Goal: Transaction & Acquisition: Purchase product/service

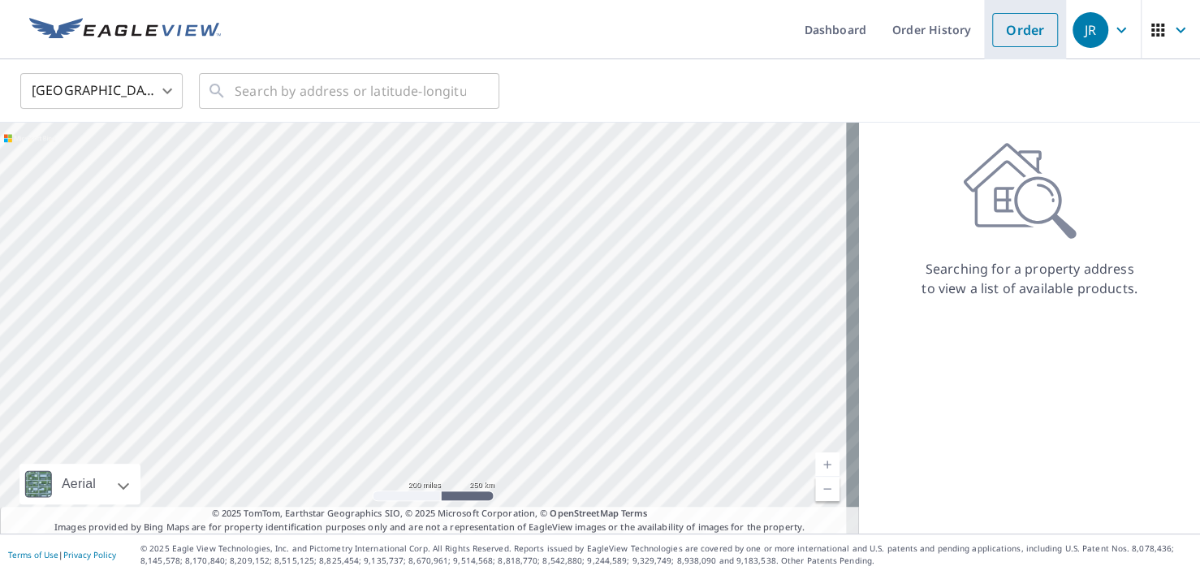
click at [1016, 28] on link "Order" at bounding box center [1025, 30] width 66 height 34
click at [1022, 28] on link "Order" at bounding box center [1025, 30] width 66 height 34
click at [260, 94] on input "text" at bounding box center [350, 90] width 231 height 45
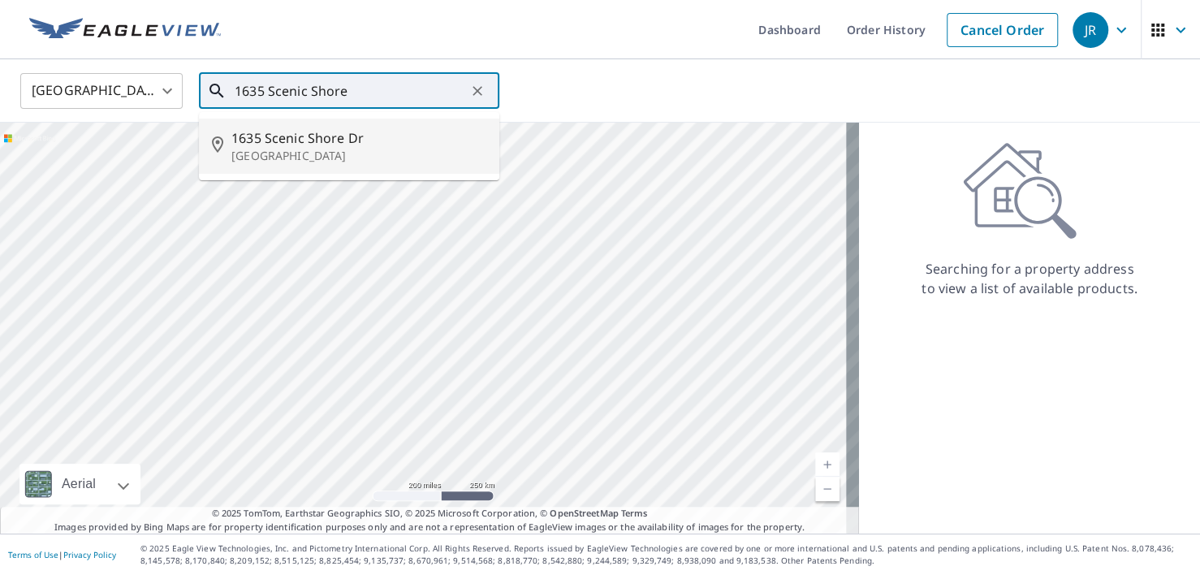
click at [257, 138] on span "1635 Scenic Shore Dr" at bounding box center [358, 137] width 255 height 19
type input "[STREET_ADDRESS][PERSON_NAME]"
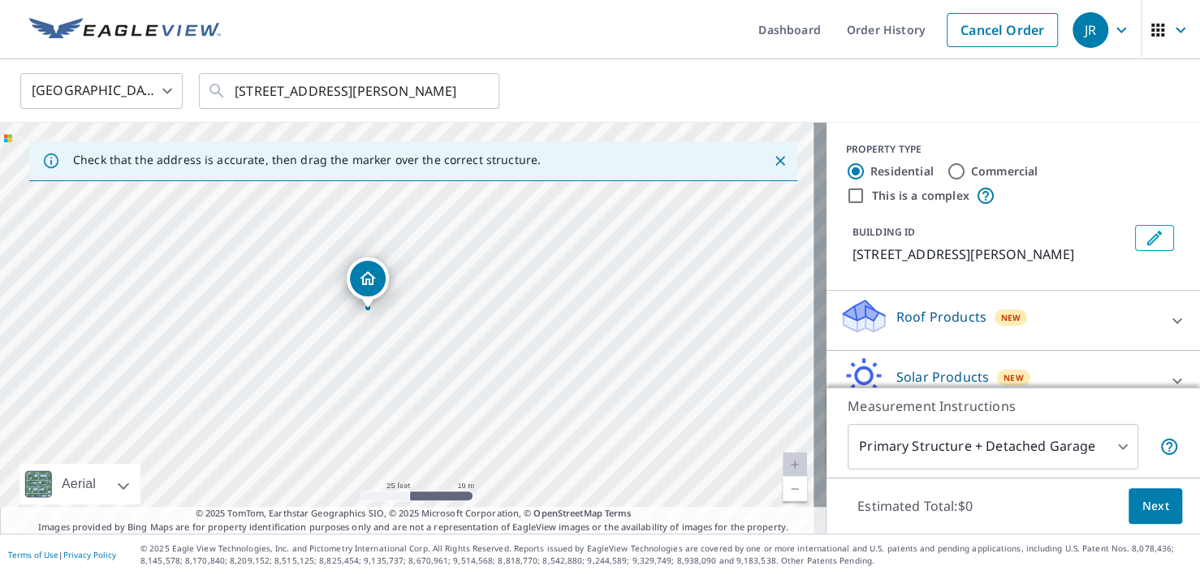
click at [861, 321] on icon at bounding box center [863, 310] width 41 height 20
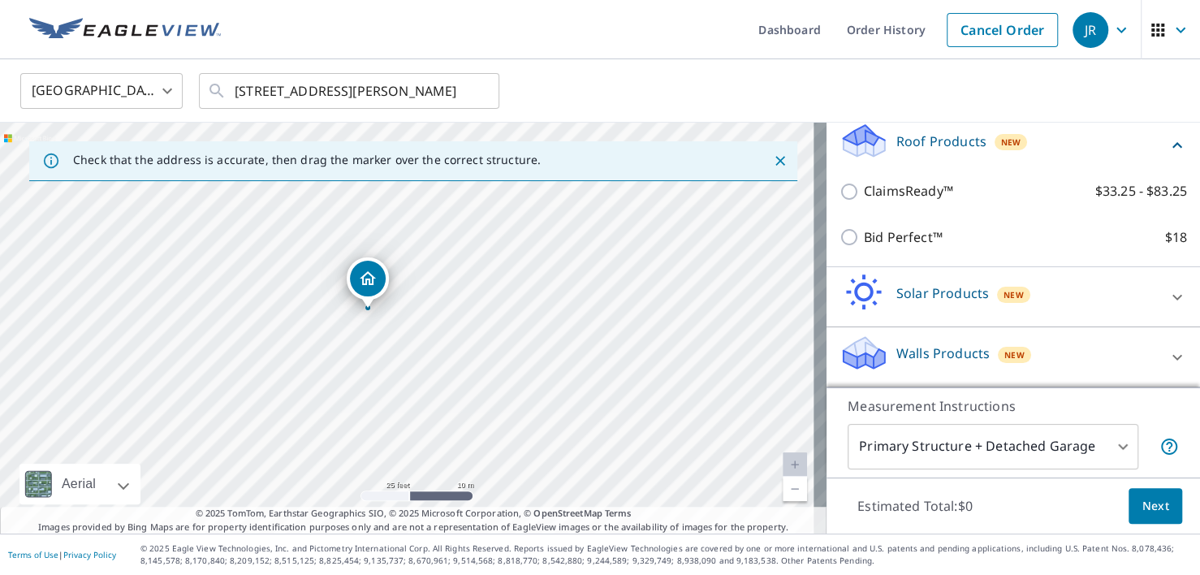
scroll to position [194, 0]
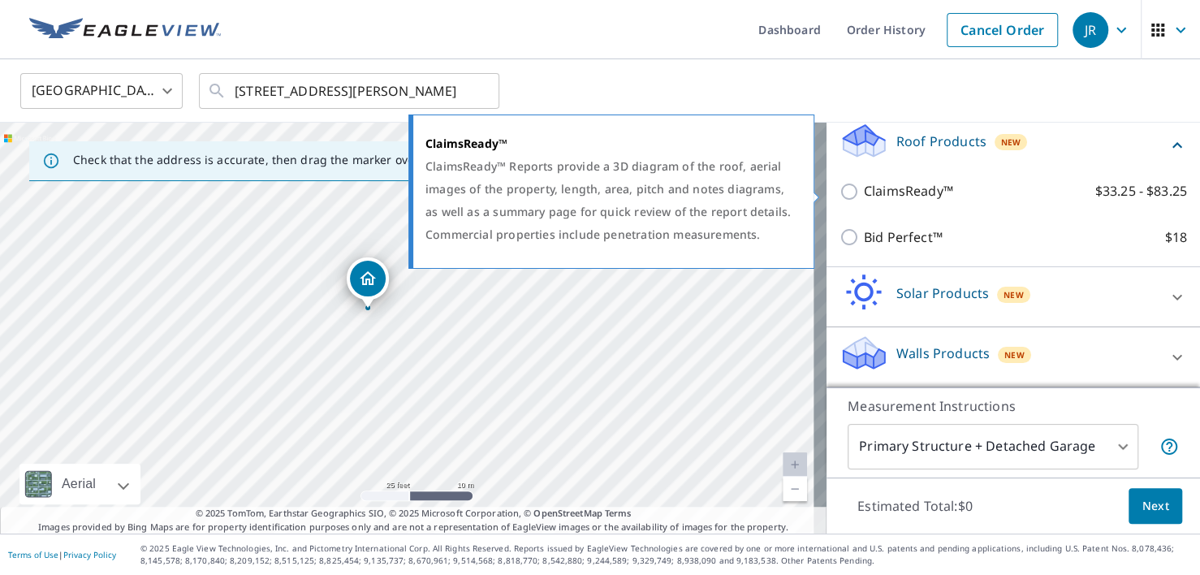
click at [840, 190] on input "ClaimsReady™ $33.25 - $83.25" at bounding box center [851, 191] width 24 height 19
checkbox input "true"
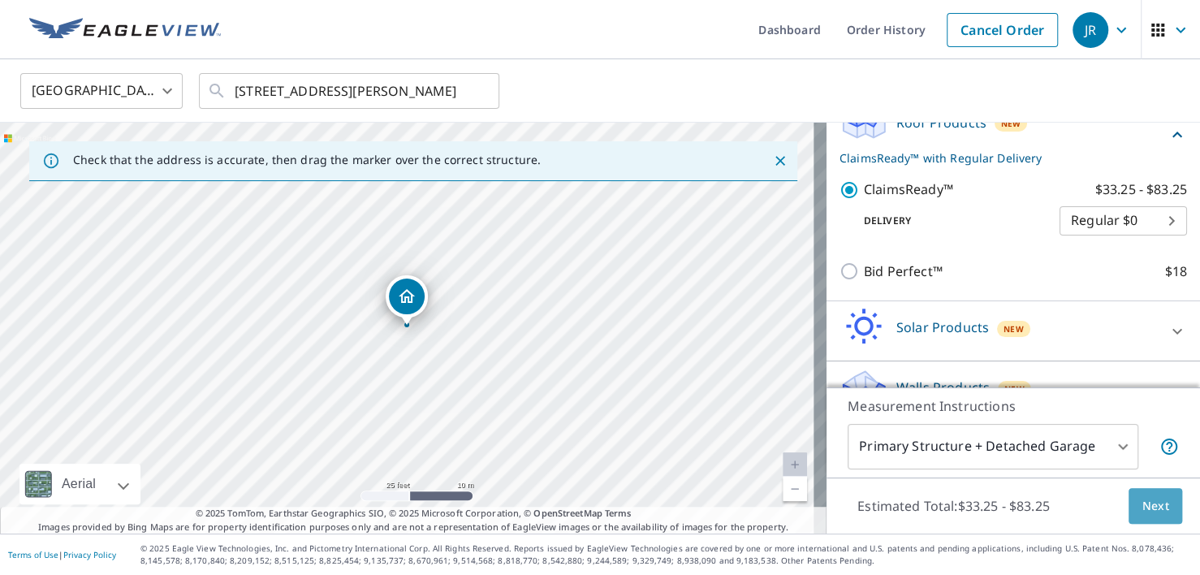
click at [1142, 510] on span "Next" at bounding box center [1155, 506] width 28 height 20
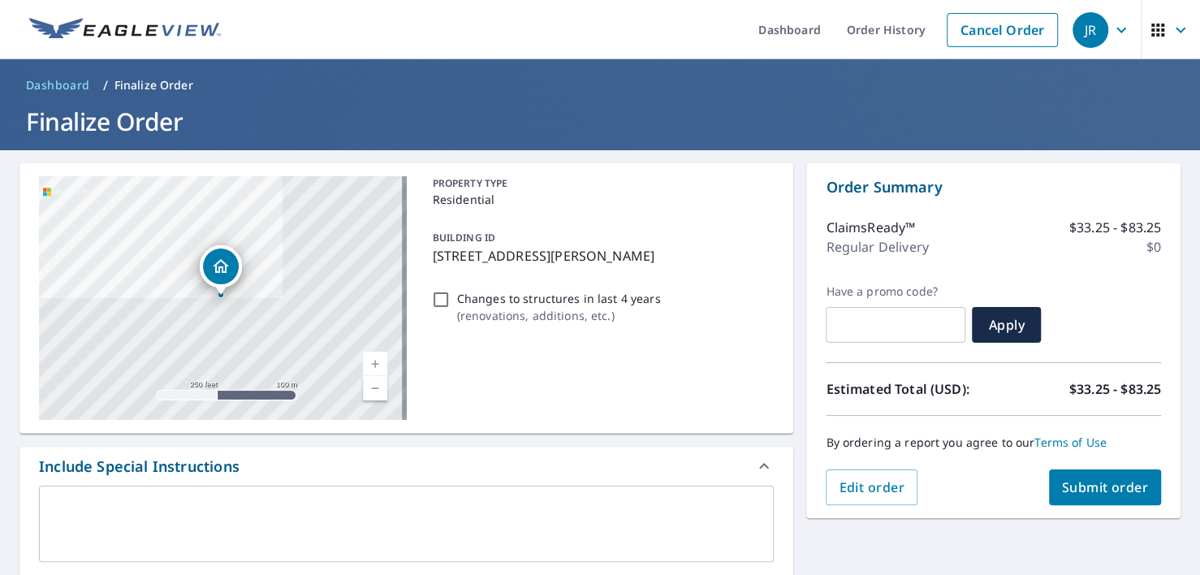
click at [1085, 490] on span "Submit order" at bounding box center [1105, 487] width 87 height 18
